Goal: Transaction & Acquisition: Purchase product/service

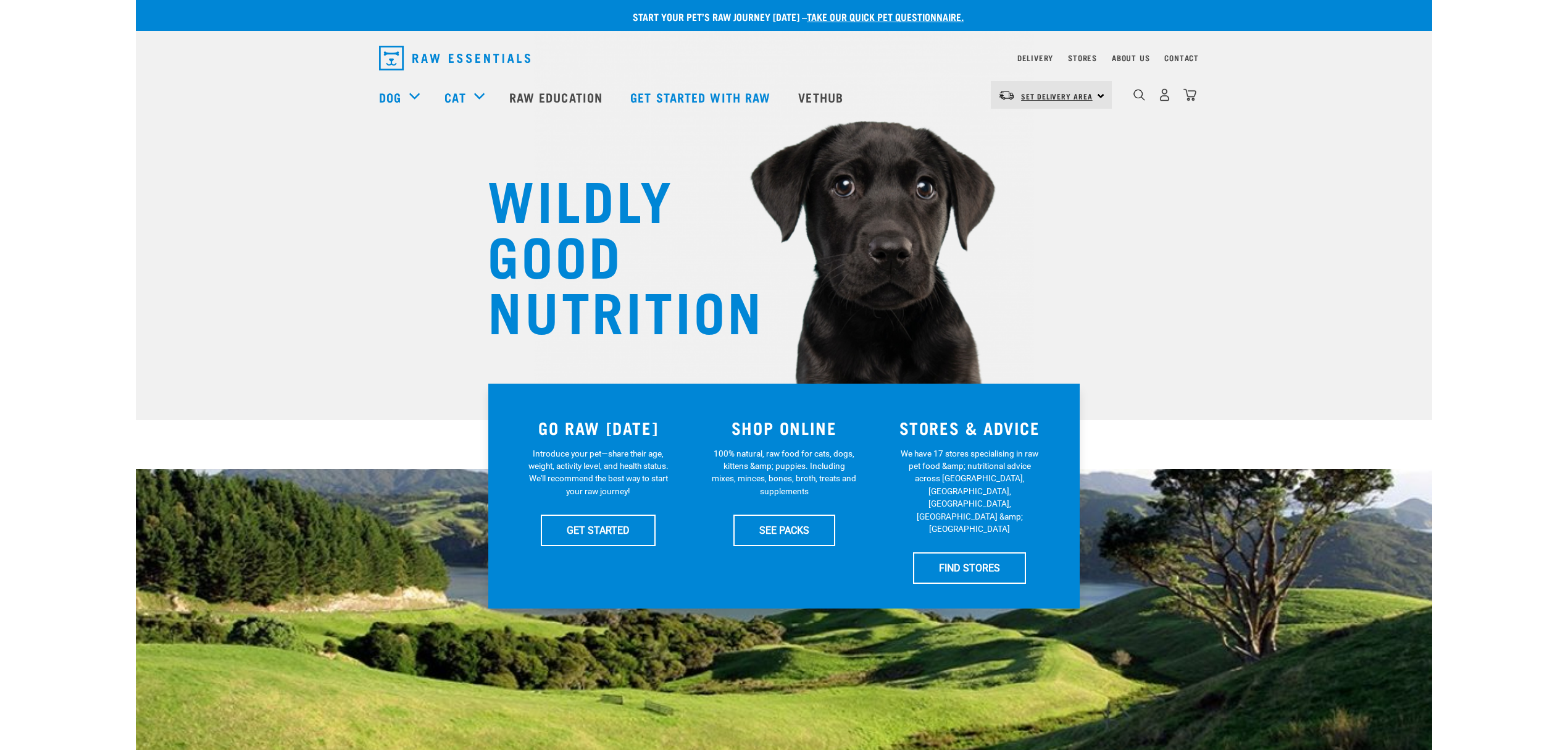
click at [1054, 98] on span "Set Delivery Area" at bounding box center [1056, 96] width 72 height 4
click at [1037, 134] on link "[GEOGRAPHIC_DATA]" at bounding box center [1050, 130] width 119 height 27
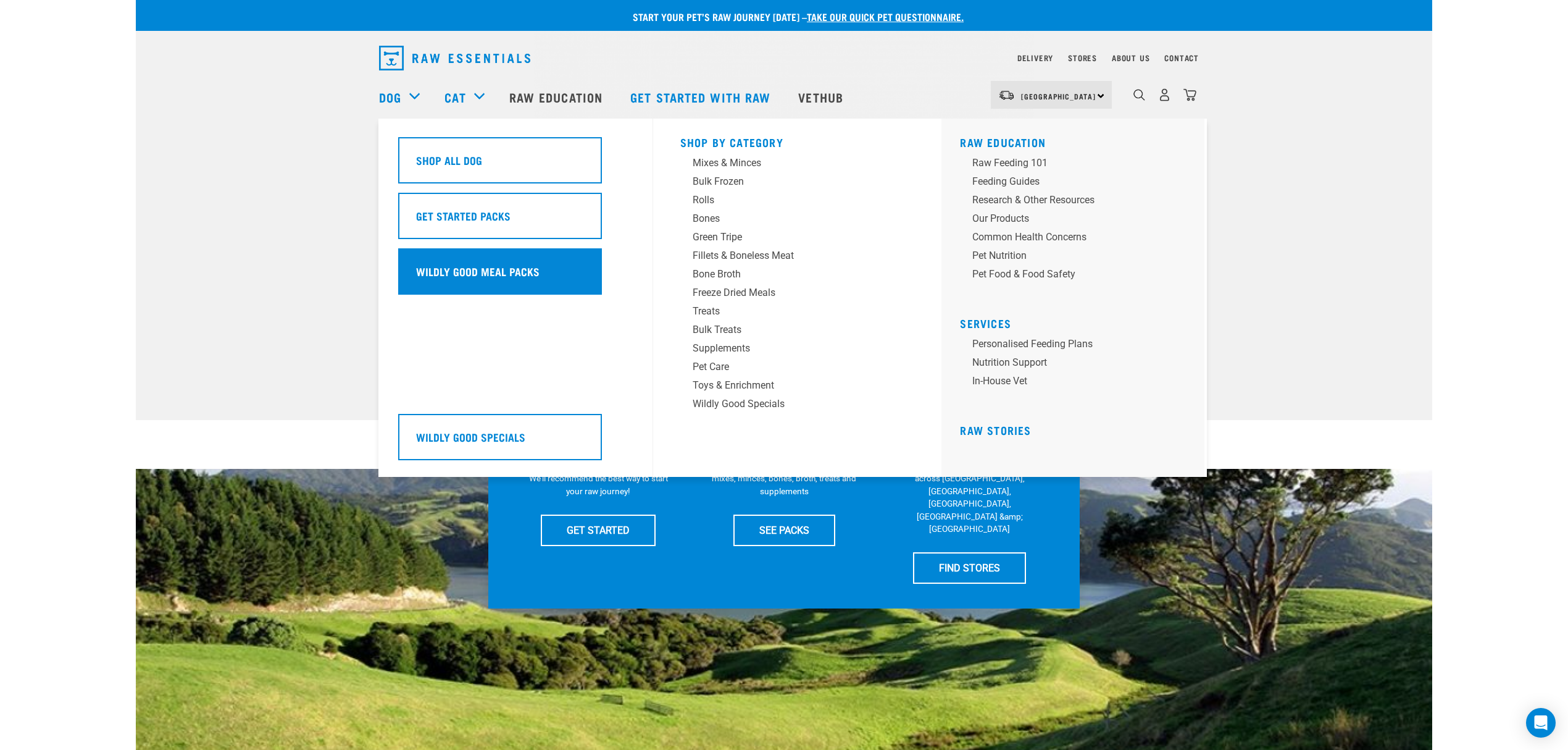
click at [500, 267] on h5 "Wildly Good Meal Packs" at bounding box center [478, 271] width 123 height 16
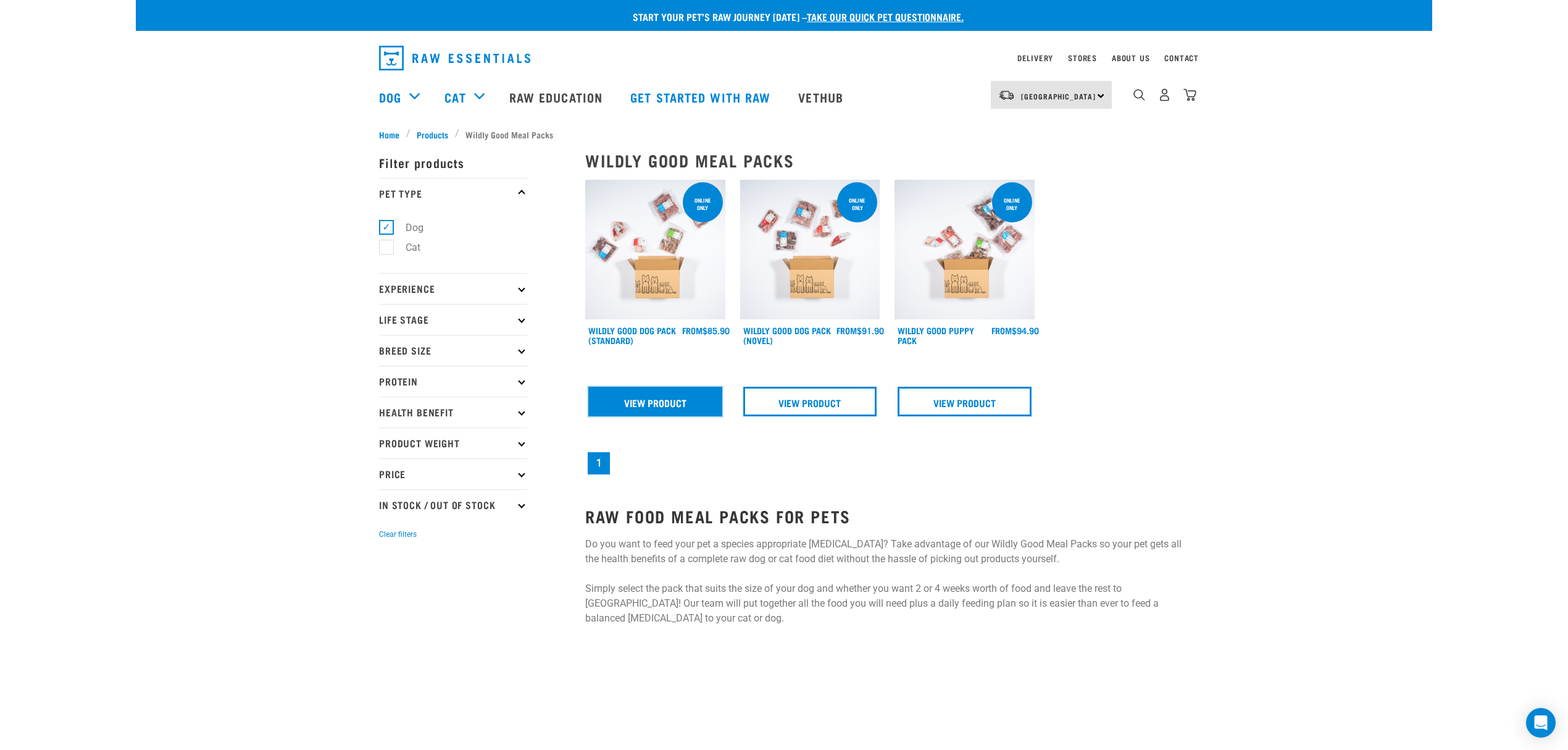
click at [672, 393] on link "View Product" at bounding box center [655, 401] width 134 height 29
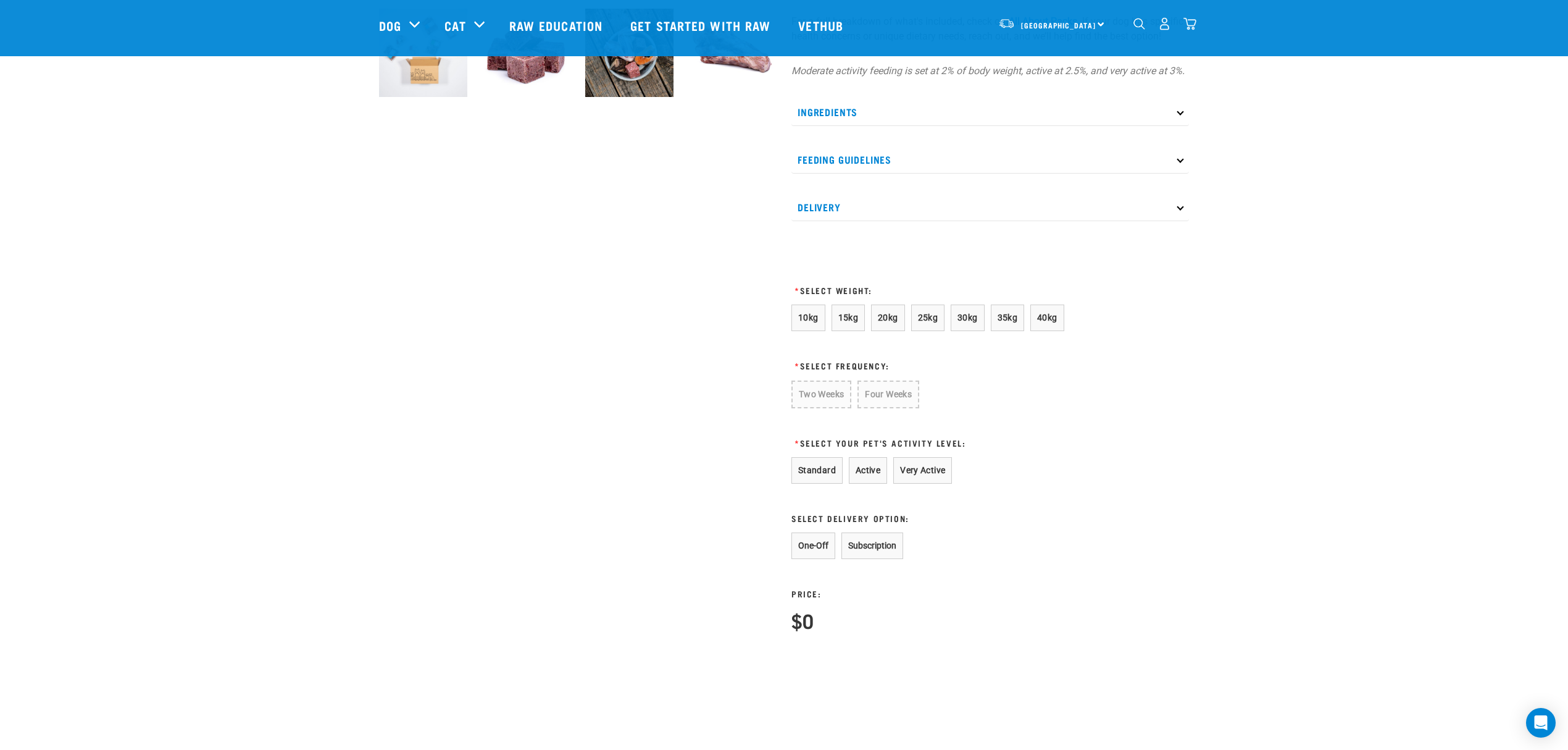
scroll to position [494, 0]
click at [843, 320] on span "15kg" at bounding box center [848, 315] width 21 height 9
click at [895, 404] on button "Four Weeks" at bounding box center [886, 392] width 61 height 27
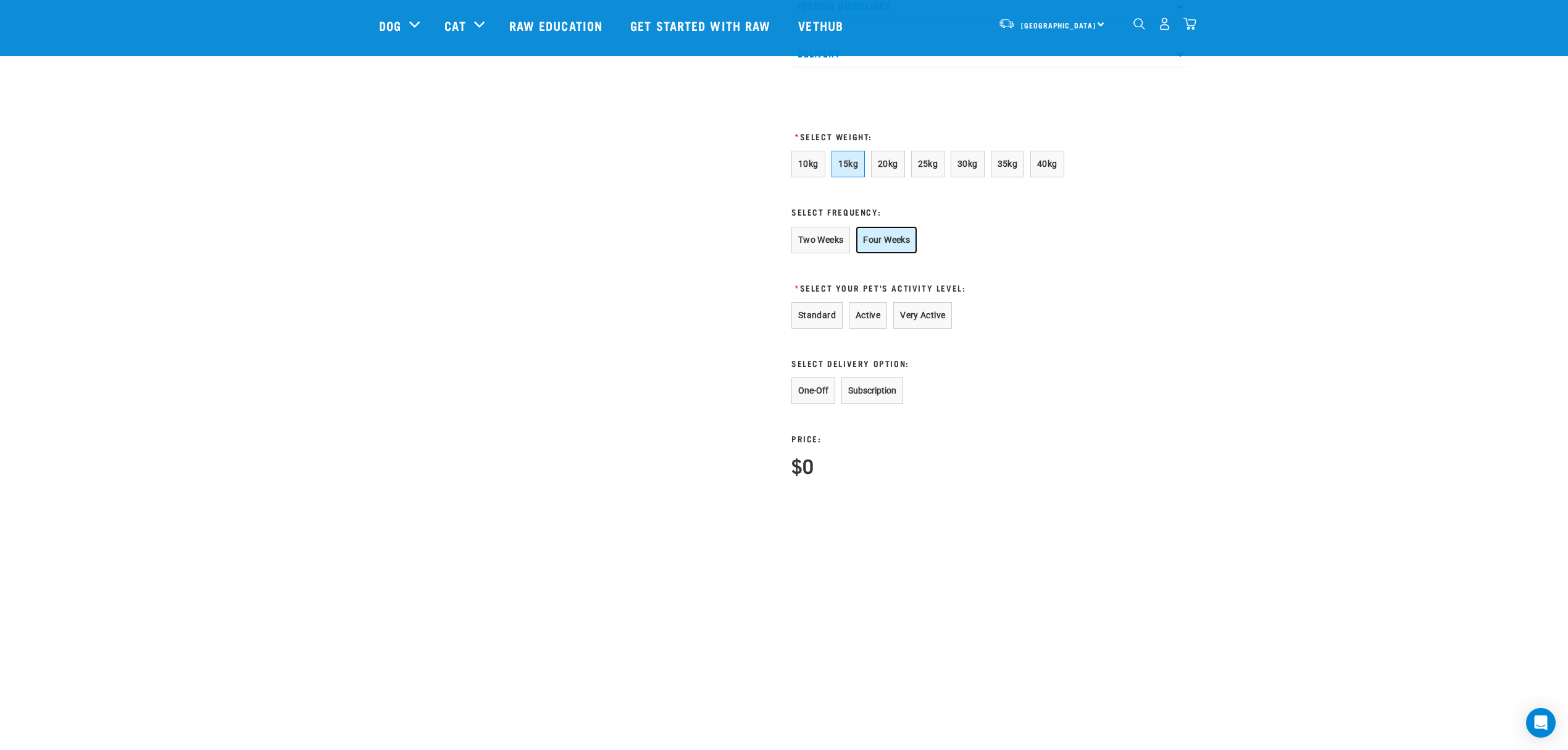
scroll to position [658, 0]
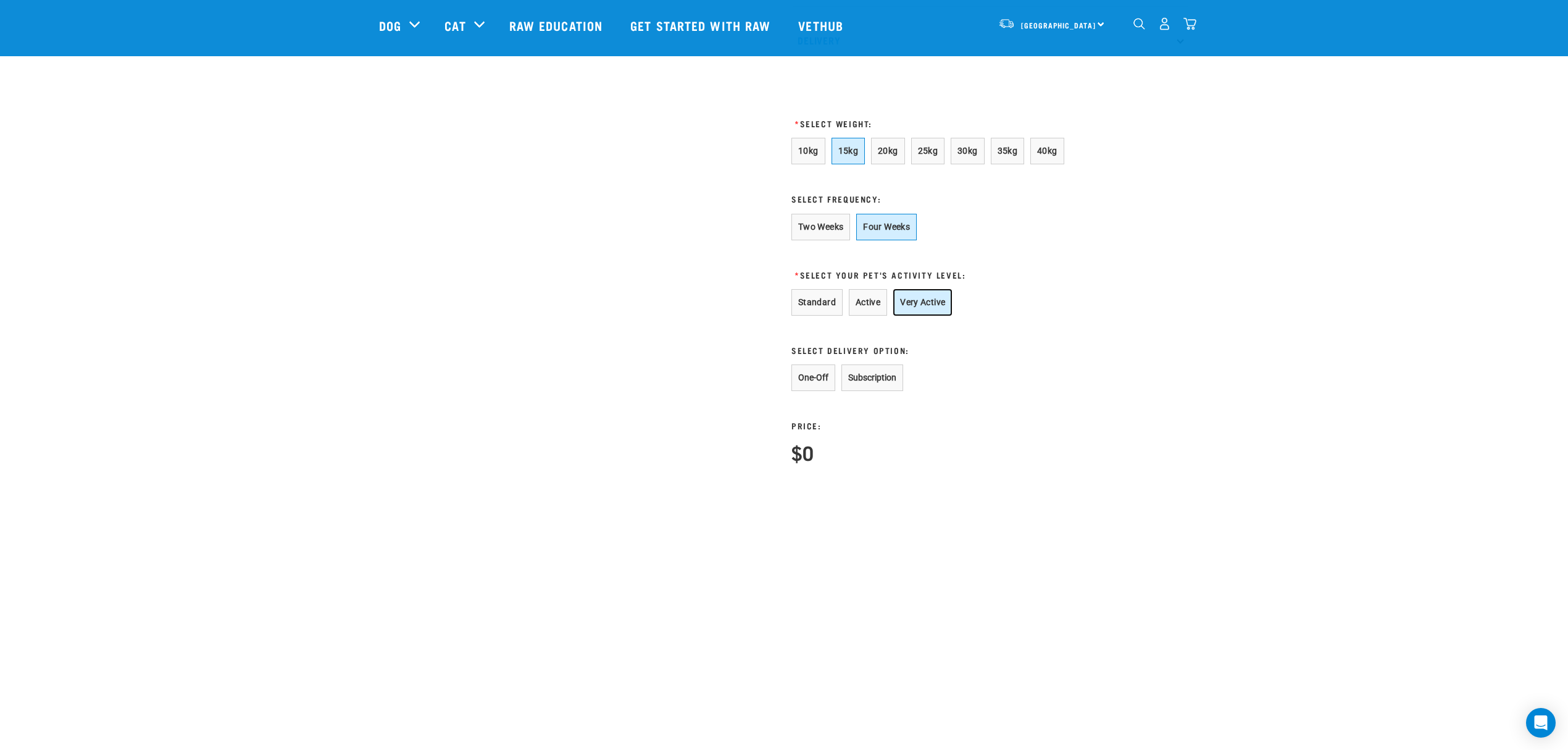
click at [924, 314] on button "Very Active" at bounding box center [923, 302] width 59 height 27
click at [809, 391] on button "One-Off" at bounding box center [813, 378] width 43 height 27
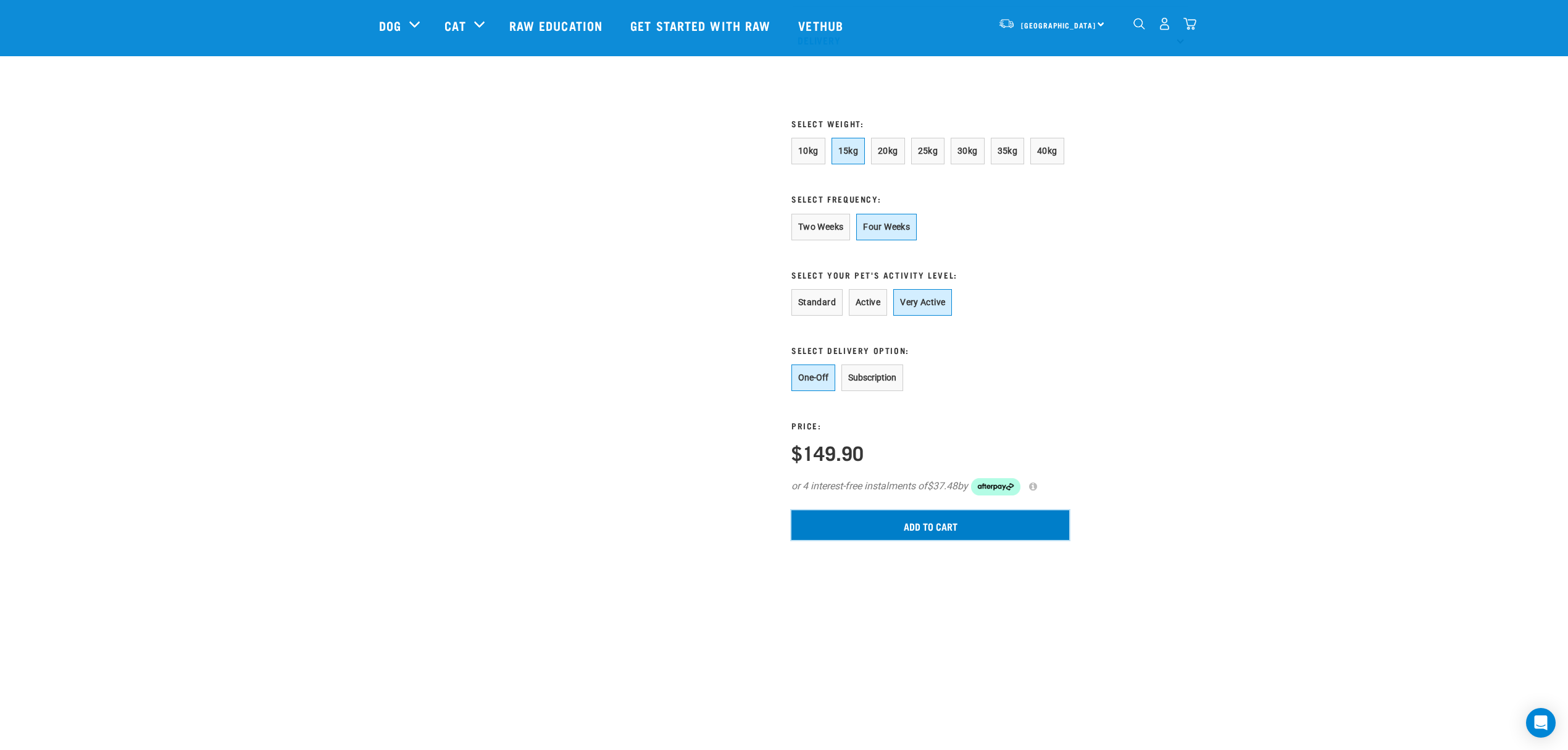
click at [927, 540] on input "Add to cart" at bounding box center [930, 525] width 278 height 29
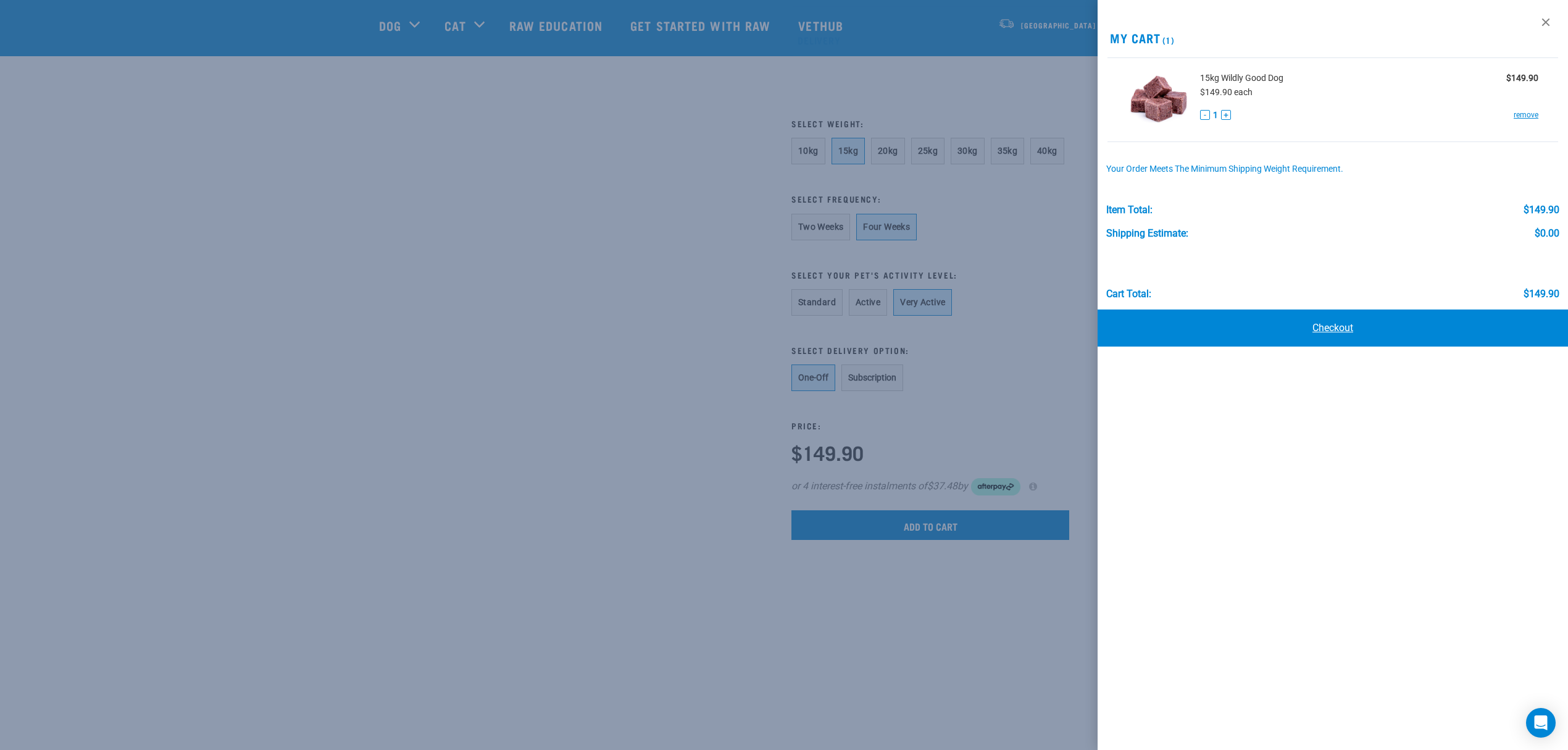
click at [1317, 317] on link "Checkout" at bounding box center [1332, 328] width 470 height 37
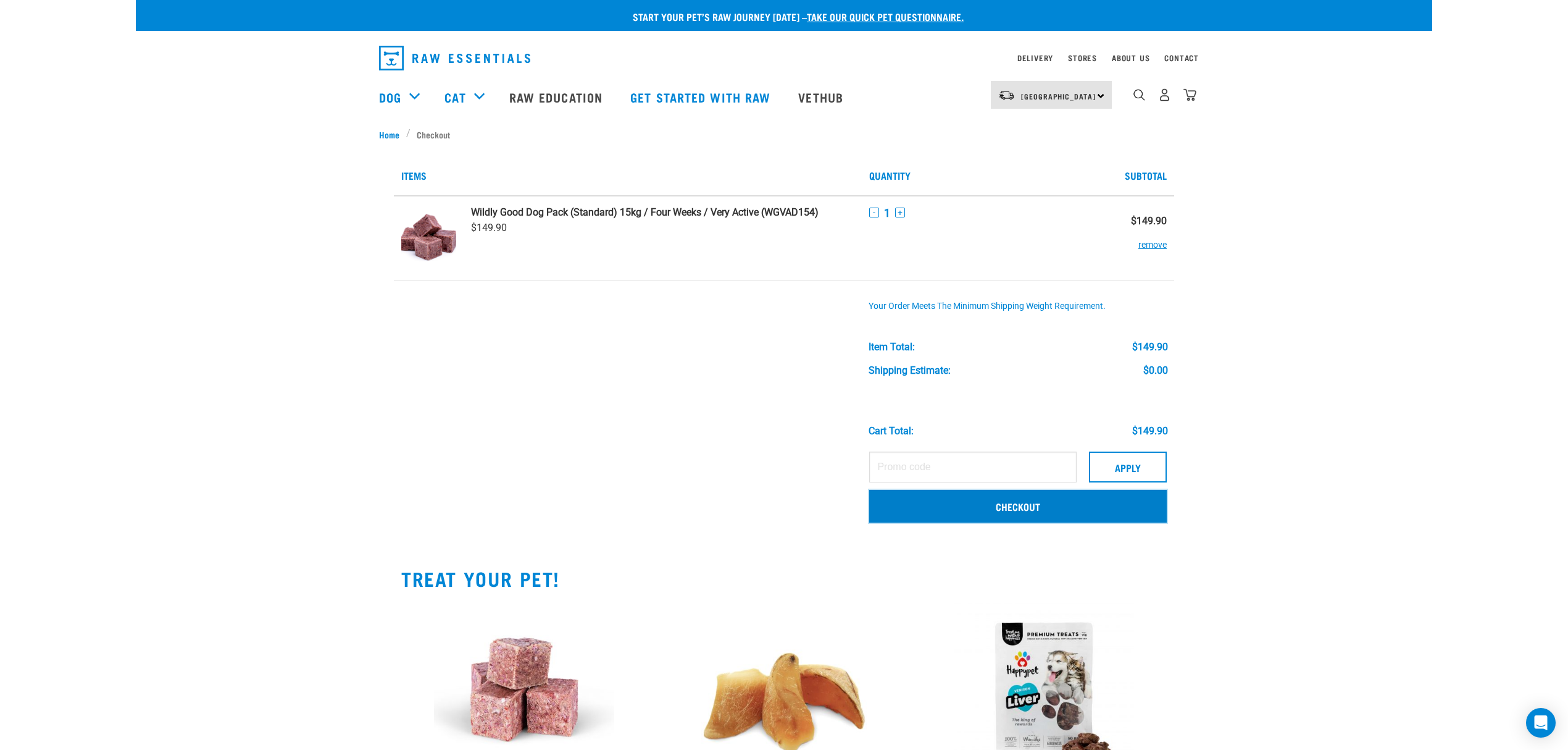
click at [1070, 514] on link "Checkout" at bounding box center [1018, 506] width 297 height 32
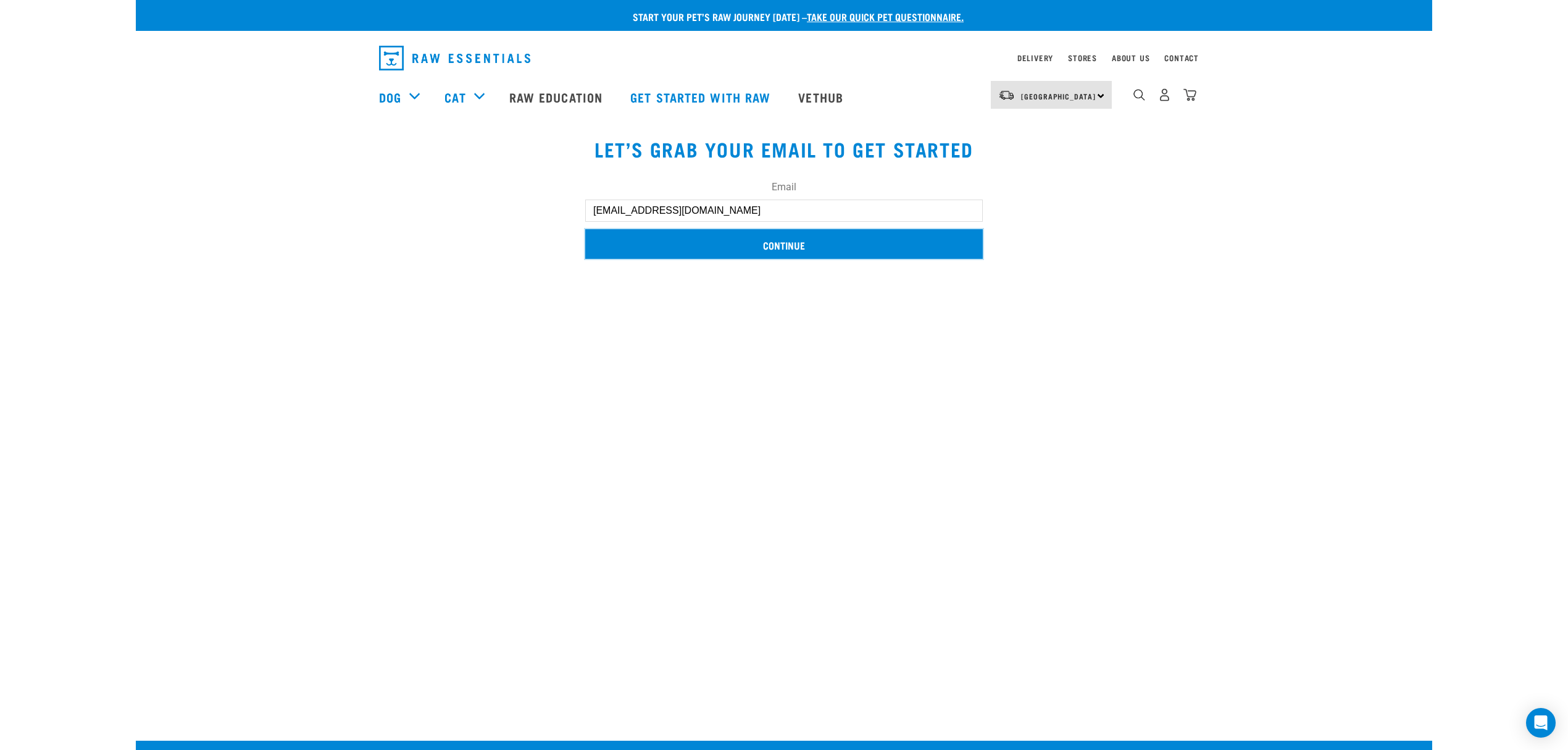
click at [764, 237] on input "Continue" at bounding box center [784, 244] width 398 height 29
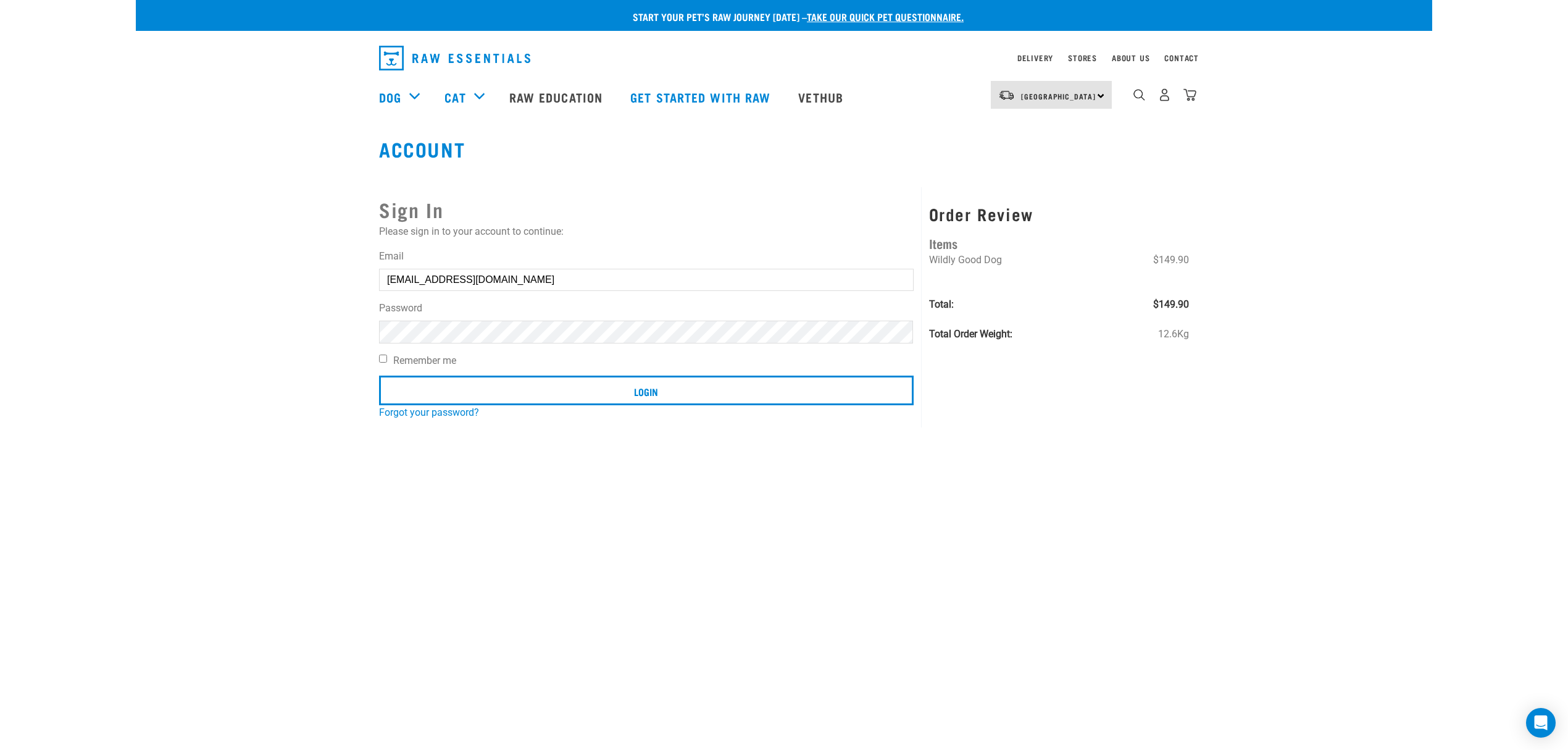
click at [576, 344] on form "Email [EMAIL_ADDRESS][DOMAIN_NAME] Password Remember me Login" at bounding box center [646, 330] width 535 height 161
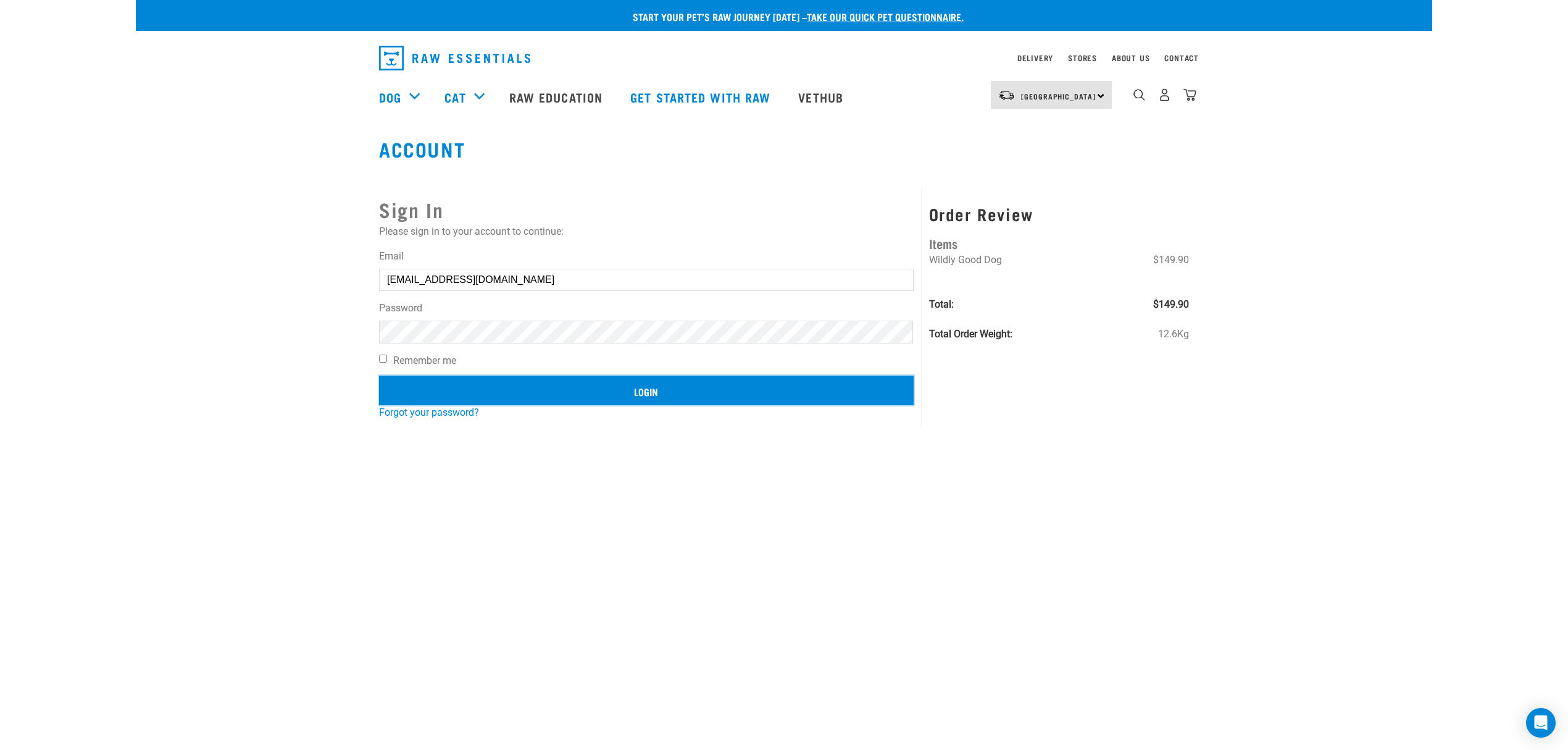
click at [707, 400] on input "Login" at bounding box center [646, 390] width 535 height 29
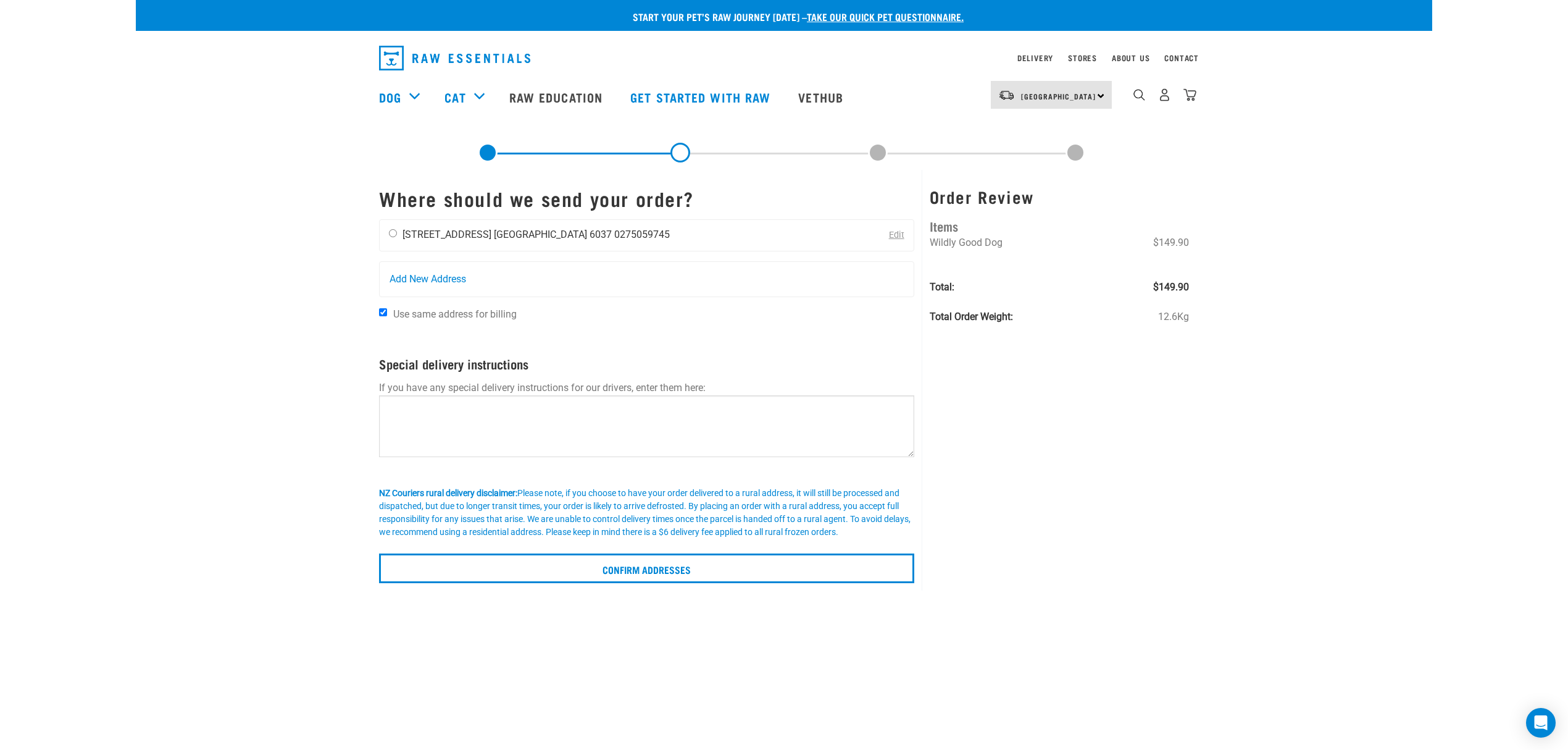
click at [399, 235] on div "[PERSON_NAME] [STREET_ADDRESS] [GEOGRAPHIC_DATA] 6037 0275059745" at bounding box center [529, 235] width 300 height 31
click at [391, 236] on input "radio" at bounding box center [393, 233] width 8 height 8
radio input "true"
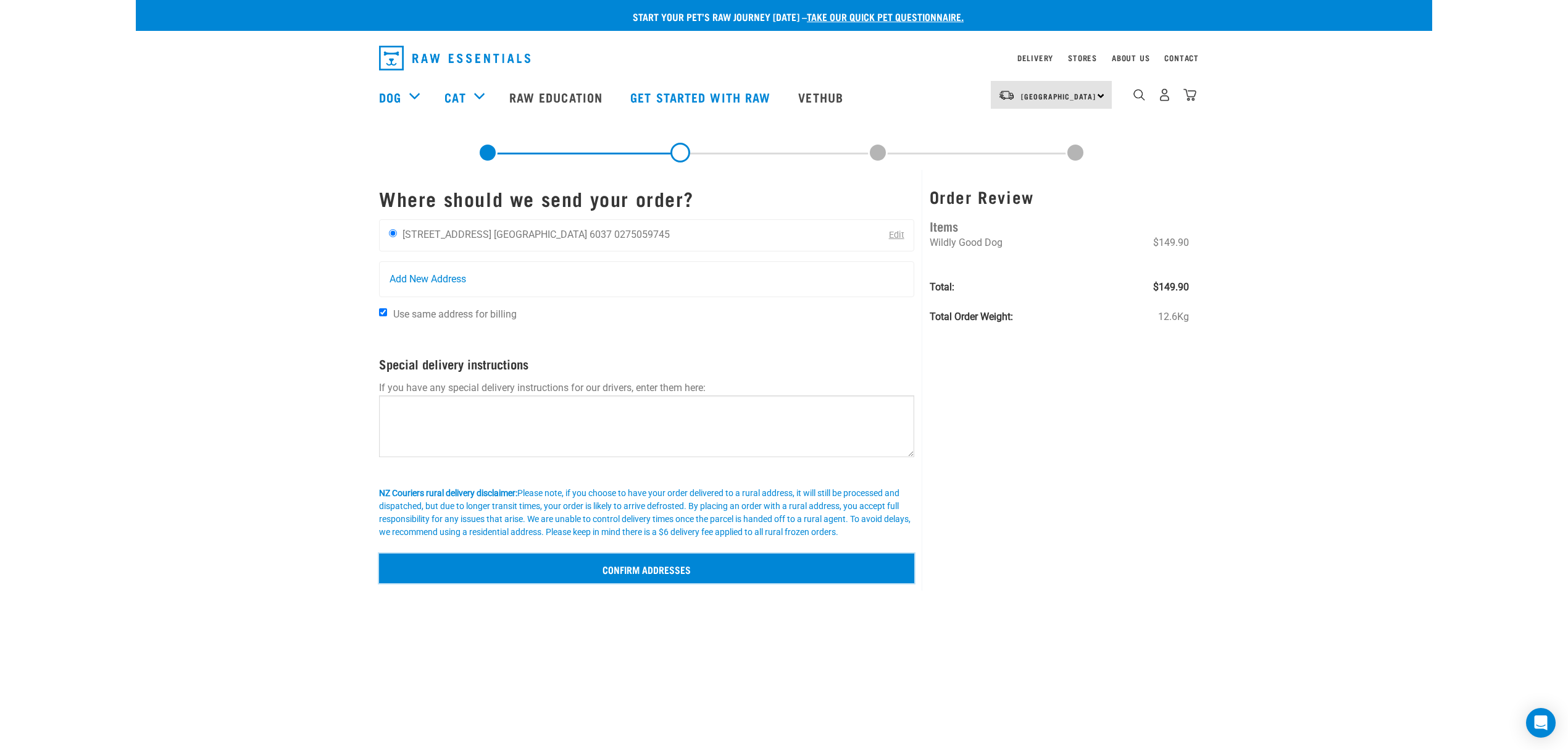
drag, startPoint x: 640, startPoint y: 559, endPoint x: 630, endPoint y: 608, distance: 50.0
click at [637, 605] on div "Start your pet’s raw journey today – take our quick pet questionnaire. Delivery…" at bounding box center [784, 684] width 1296 height 1368
click at [665, 563] on input "Confirm addresses" at bounding box center [646, 567] width 535 height 29
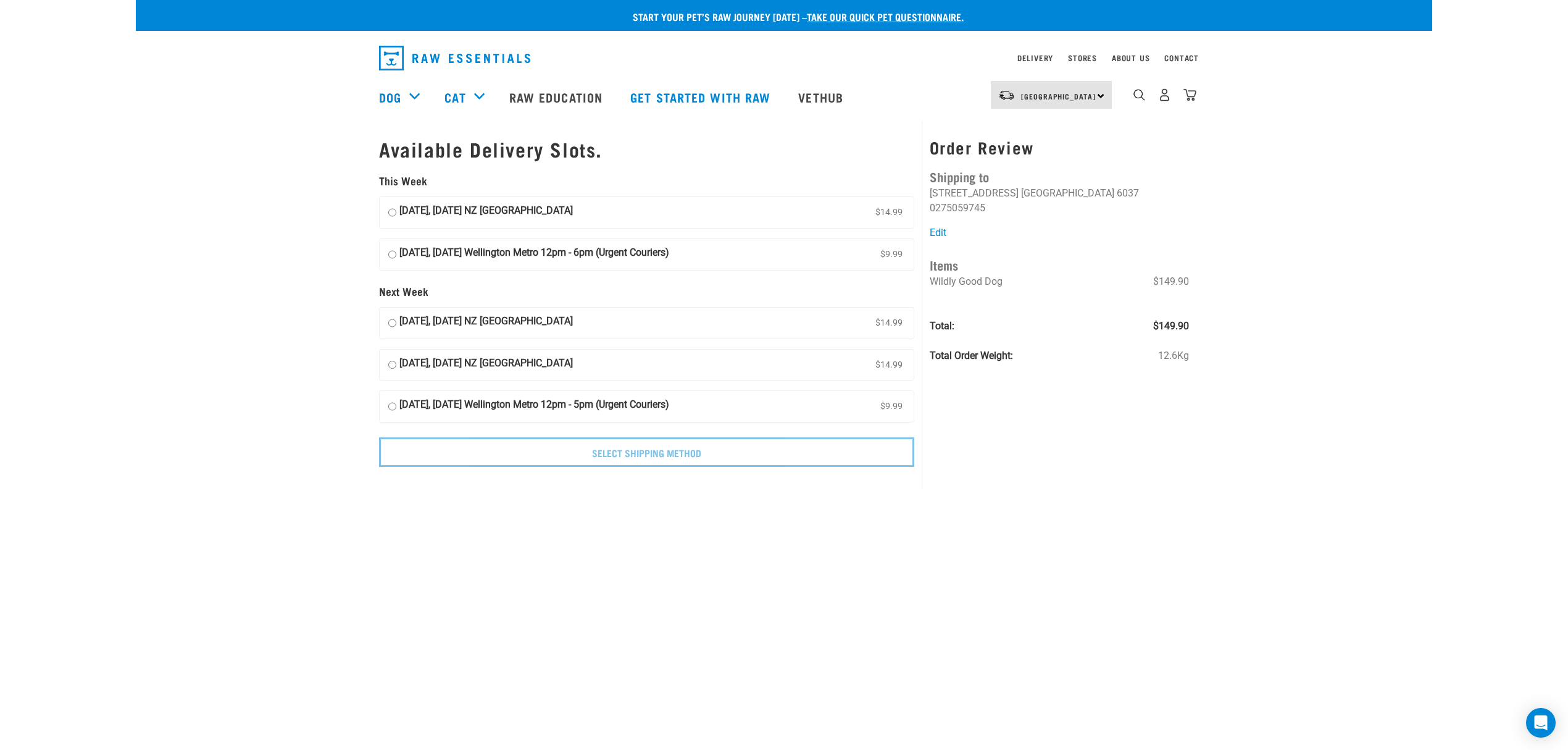
click at [393, 211] on input "12 September, Friday NZ Couriers North Island $14.99" at bounding box center [392, 212] width 8 height 18
radio input "true"
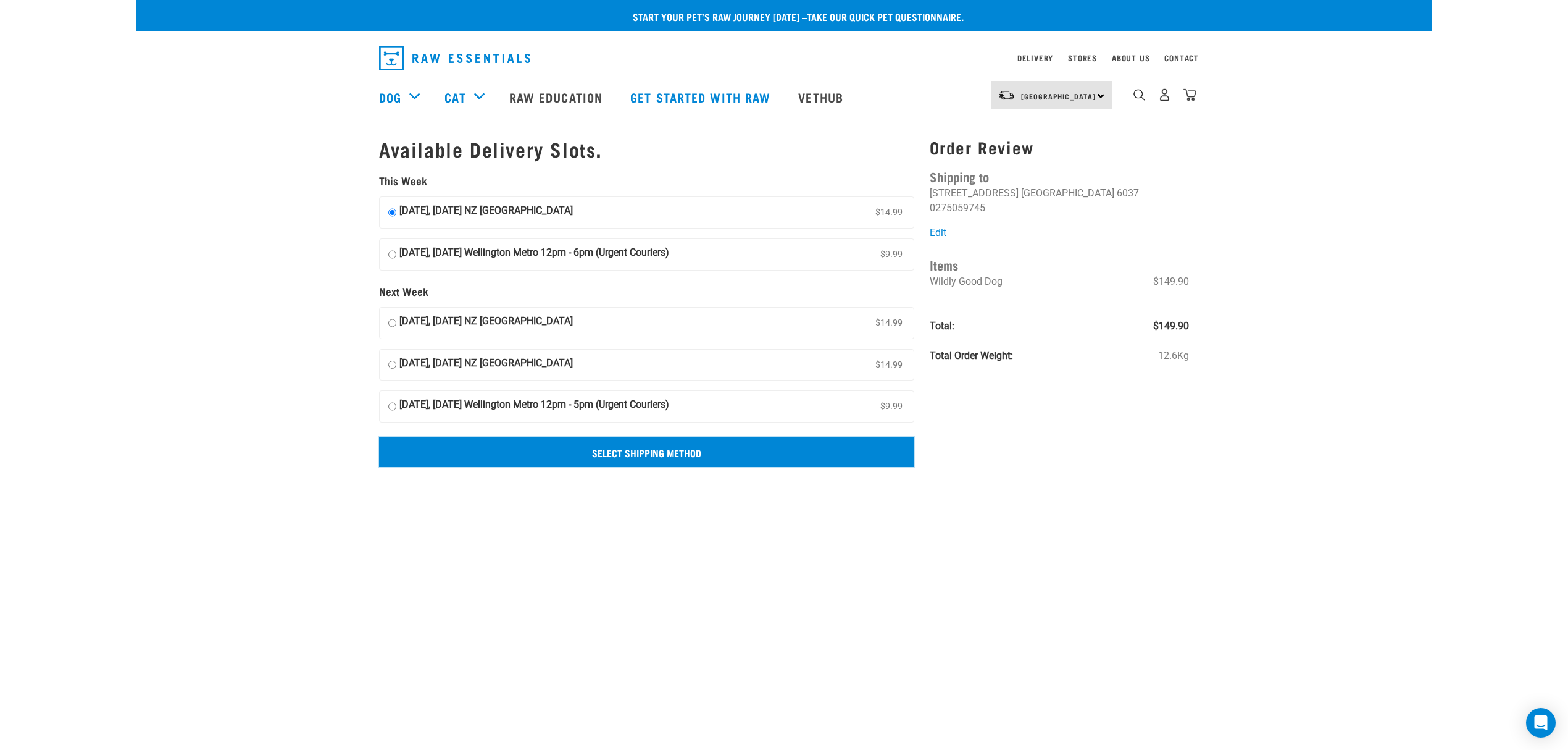
click at [643, 455] on input "Select Shipping Method" at bounding box center [646, 452] width 535 height 29
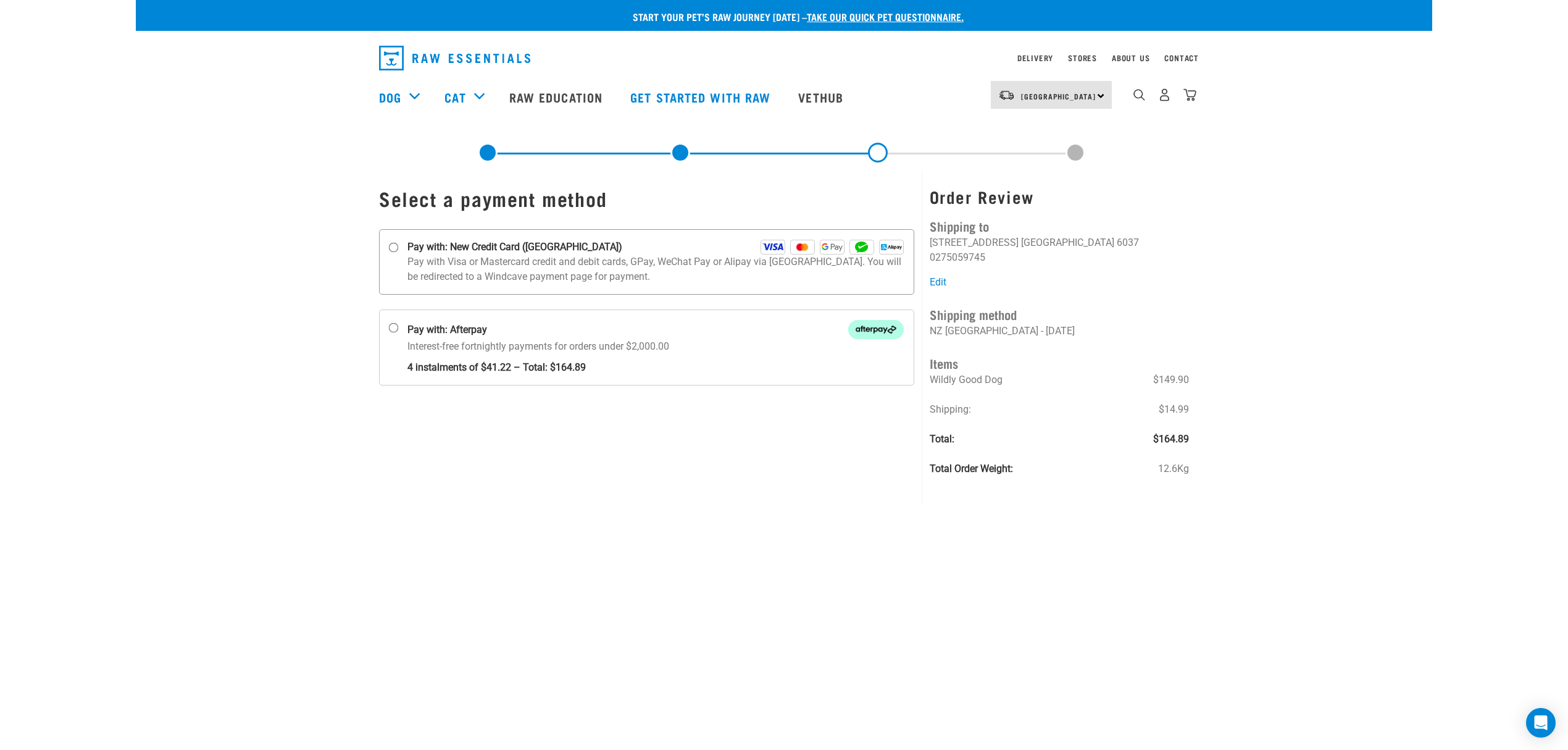
click at [398, 252] on input "Pay with: New Credit Card ([GEOGRAPHIC_DATA])" at bounding box center [394, 248] width 9 height 9
radio input "true"
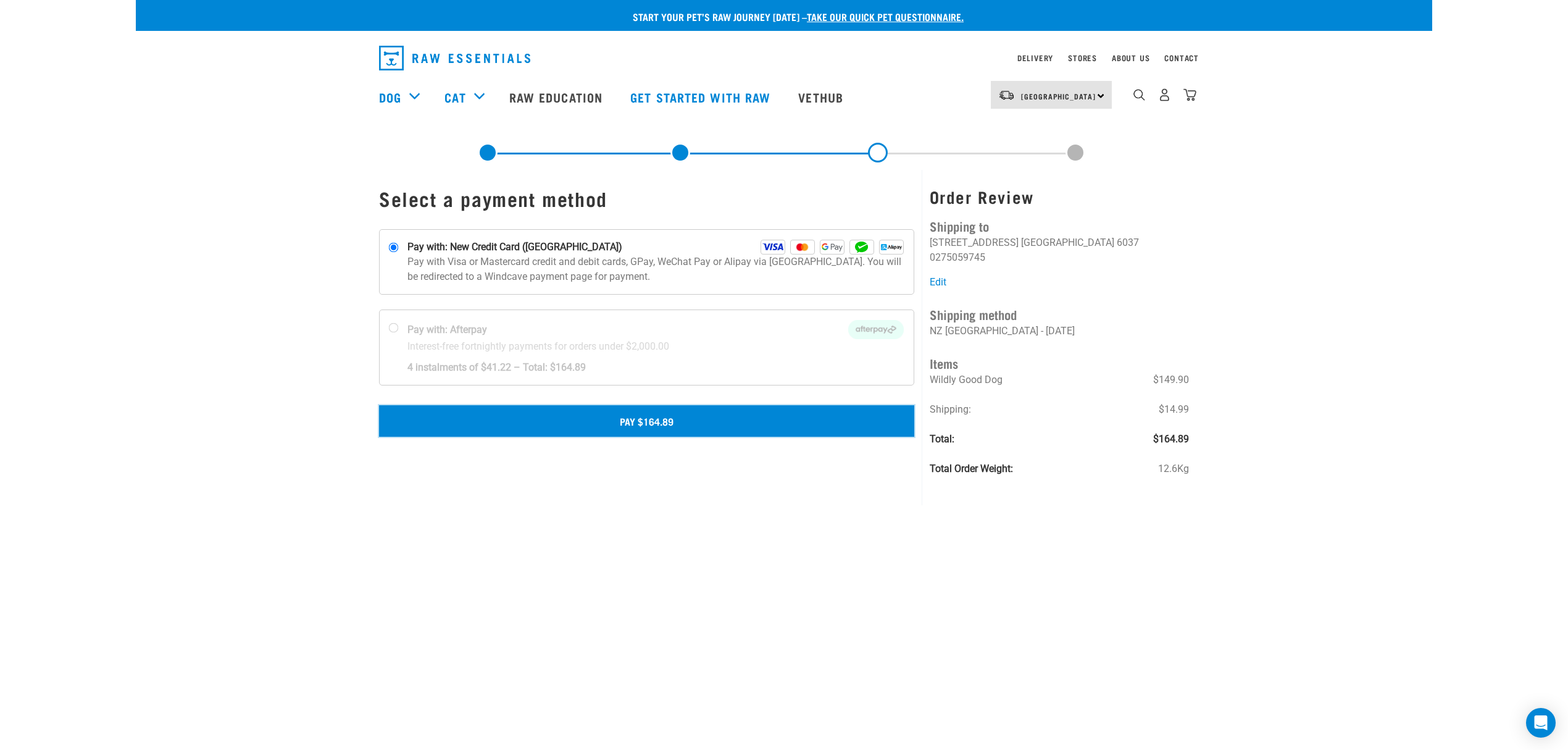
click at [699, 427] on button "Pay $164.89" at bounding box center [646, 420] width 535 height 31
